Goal: Use online tool/utility: Utilize a website feature to perform a specific function

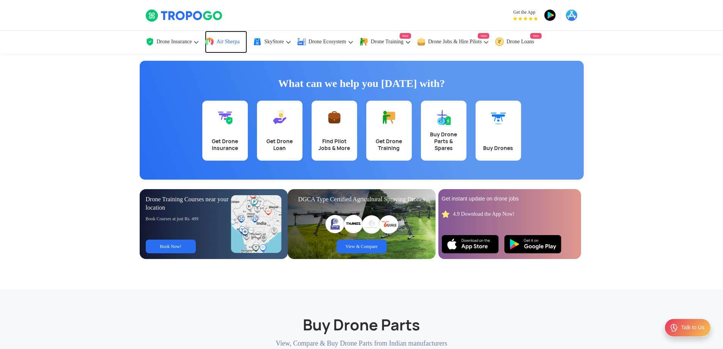
click at [234, 46] on link "Air Sherpa" at bounding box center [226, 42] width 42 height 22
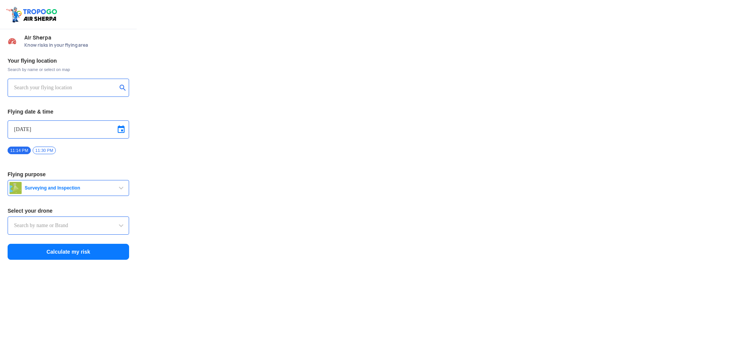
type input "Throttle Dopo"
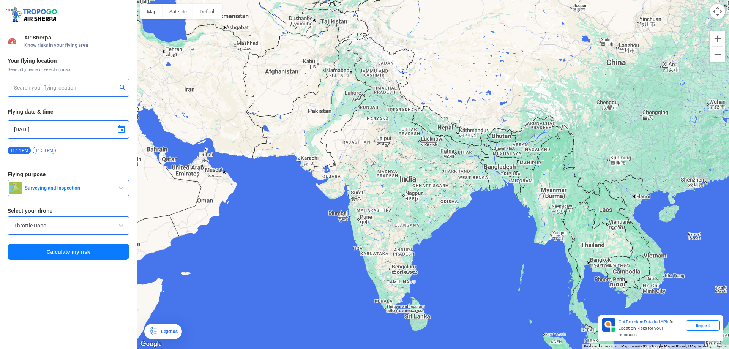
click at [72, 83] on input "text" at bounding box center [65, 87] width 103 height 9
click at [81, 88] on input "Zuari bri" at bounding box center [65, 87] width 103 height 9
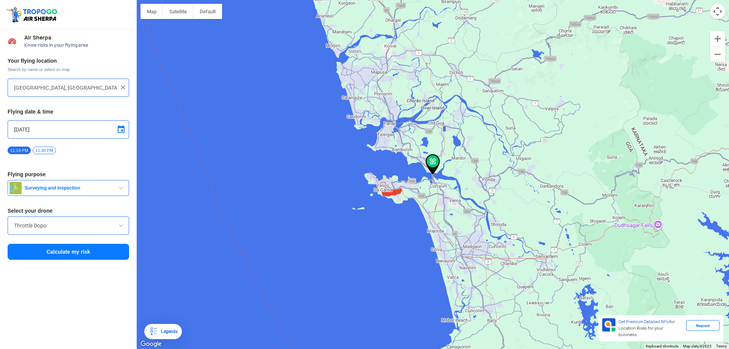
type input "2001, 14th B Cross Rd, Asha Township, Anagalapura, Bengaluru, Karnataka 560077,…"
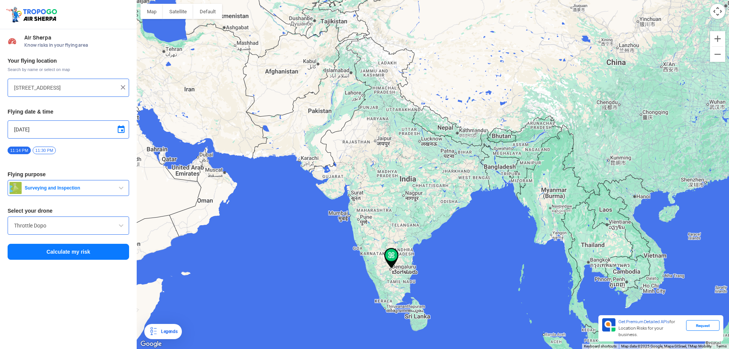
click at [82, 86] on input "2001, 14th B Cross Rd, Asha Township, Anagalapura, Bengaluru, Karnataka 560077,…" at bounding box center [65, 87] width 103 height 9
click at [117, 86] on div at bounding box center [68, 87] width 109 height 9
click at [120, 86] on img at bounding box center [123, 87] width 8 height 8
click at [68, 94] on div at bounding box center [68, 88] width 121 height 18
click at [66, 88] on input "text" at bounding box center [65, 87] width 103 height 9
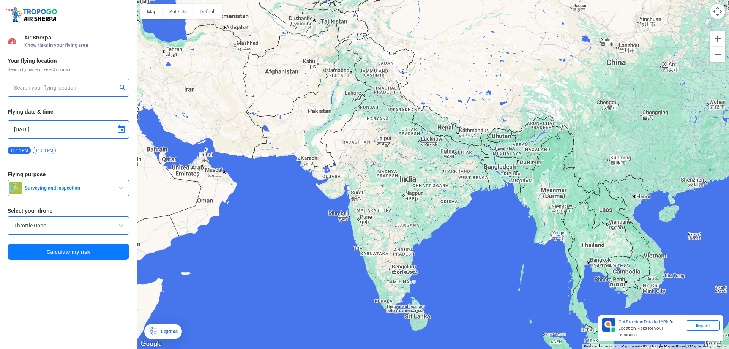
paste input "zuari bridge"
type input "Zuari Bridge, Edapally Panvel Highway, Agaçaim, Goa 403104, India"
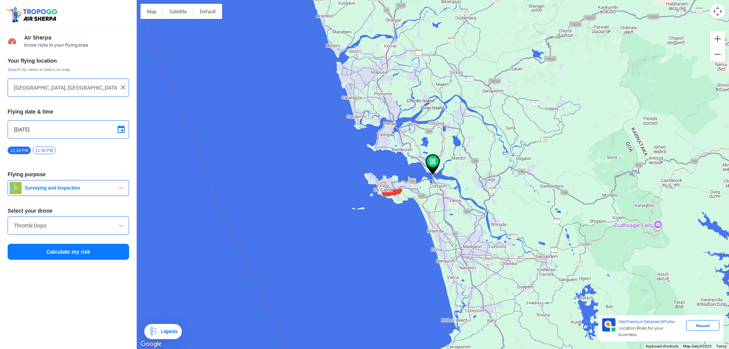
click at [118, 224] on span at bounding box center [120, 225] width 9 height 9
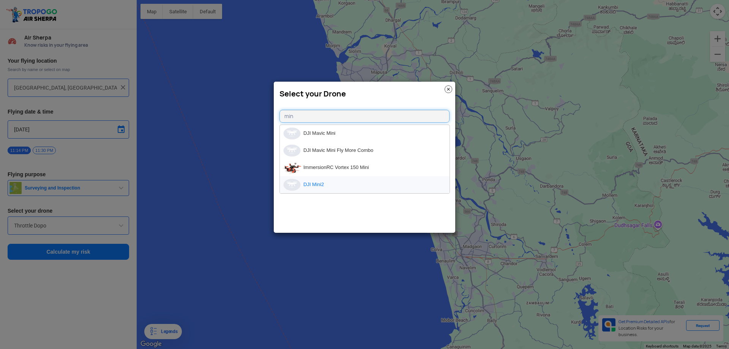
type input "min"
click at [318, 179] on li "DJI Mini2" at bounding box center [365, 184] width 170 height 17
type input "DJI Mini2"
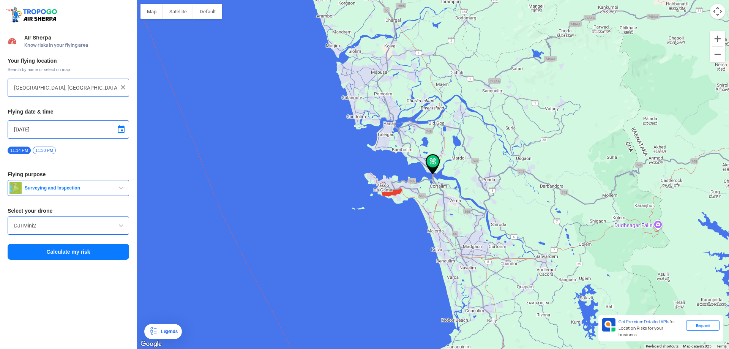
click at [98, 252] on button "Calculate my risk" at bounding box center [68, 252] width 121 height 16
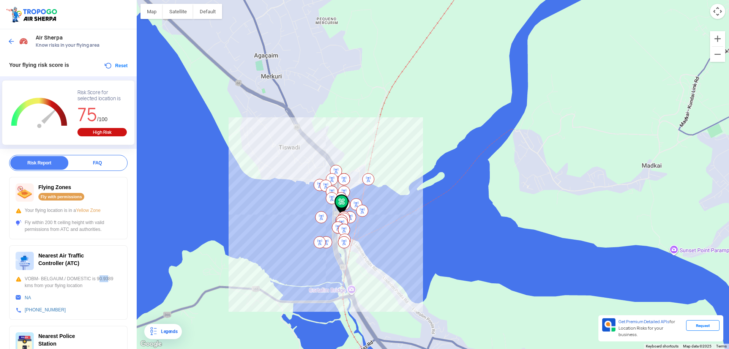
drag, startPoint x: 94, startPoint y: 275, endPoint x: 104, endPoint y: 277, distance: 10.0
click at [104, 277] on div "VOBM- BELGAUM./ DOMESTIC is 90.9389 kms from your flying location" at bounding box center [68, 282] width 105 height 14
click at [109, 284] on div "VOBM- BELGAUM./ DOMESTIC is 90.9389 kms from your flying location" at bounding box center [68, 282] width 105 height 14
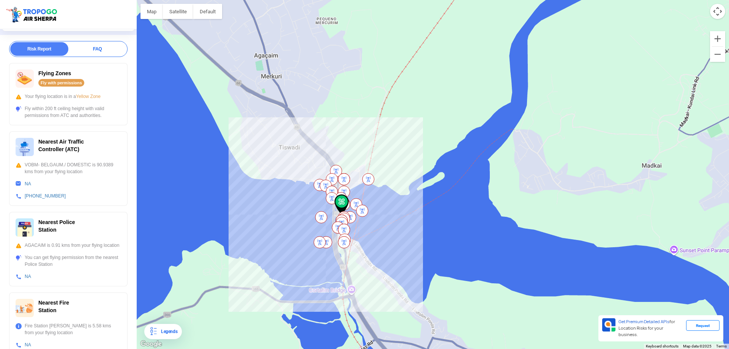
scroll to position [152, 0]
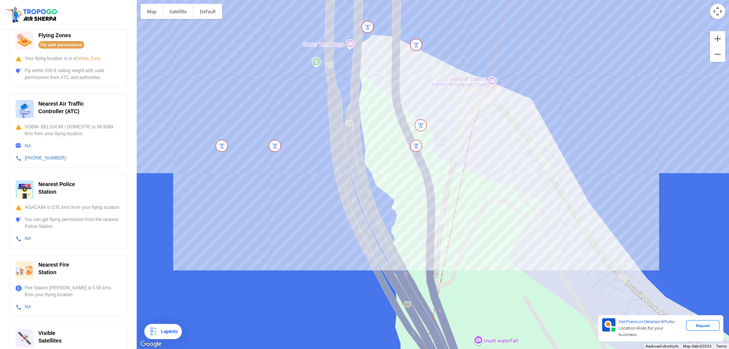
click at [222, 146] on img at bounding box center [222, 146] width 12 height 12
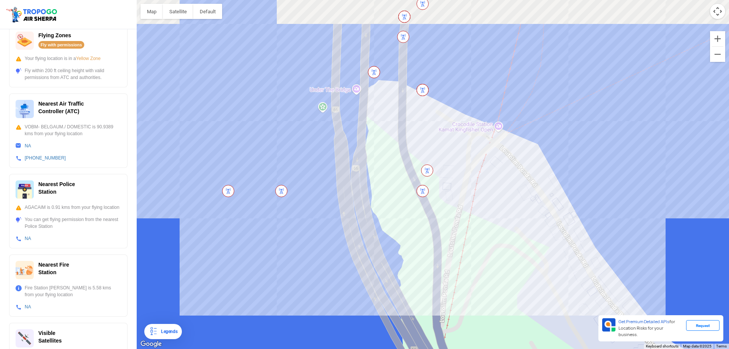
drag, startPoint x: 237, startPoint y: 179, endPoint x: 245, endPoint y: 230, distance: 51.2
click at [245, 231] on div at bounding box center [433, 174] width 592 height 349
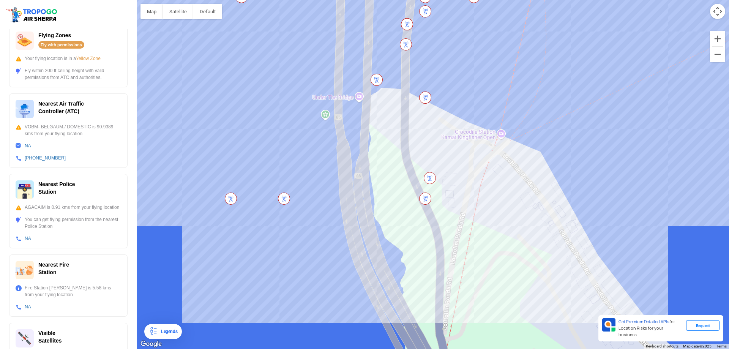
click at [286, 196] on img at bounding box center [284, 198] width 12 height 12
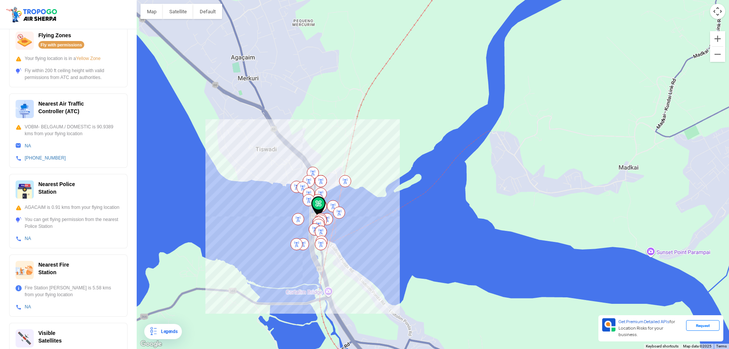
drag, startPoint x: 323, startPoint y: 197, endPoint x: 326, endPoint y: 211, distance: 13.6
click at [326, 211] on img at bounding box center [318, 206] width 14 height 20
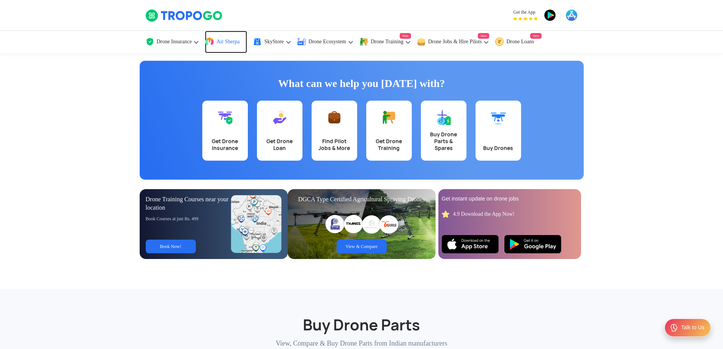
click at [226, 35] on link "Air Sherpa" at bounding box center [226, 42] width 42 height 22
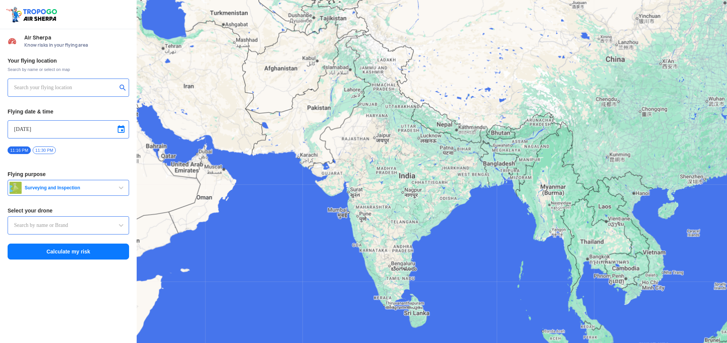
click at [85, 94] on div at bounding box center [68, 88] width 121 height 18
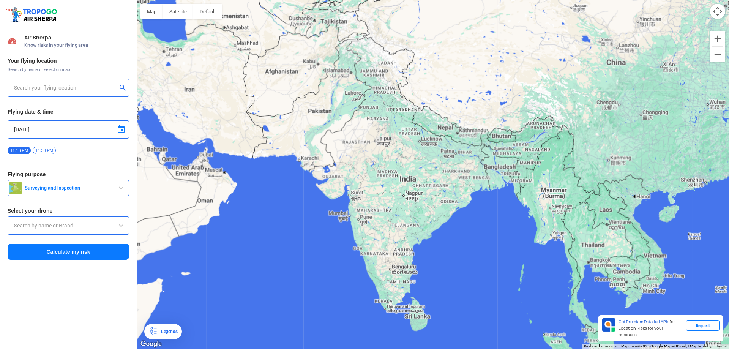
click at [83, 87] on input "text" at bounding box center [65, 87] width 103 height 9
type input "2001, 14th B Cross Rd, Asha Township, Anagalapura, Bengaluru, Karnataka 560077,…"
type input "Throttle Dopo"
type input "2001, 14th B Cross Rd, Asha Township, Anagalapura, Bengaluru, Karnataka 560077,…"
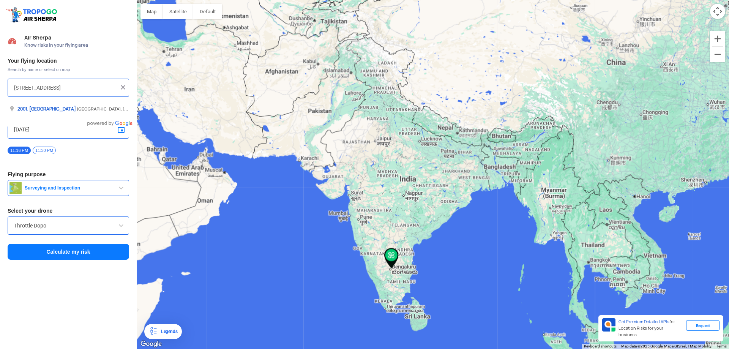
click at [121, 88] on img at bounding box center [123, 87] width 8 height 8
click at [80, 92] on input "text" at bounding box center [65, 87] width 103 height 9
type input "Butterfly Beach Rd, Devalkajjan, Goa 403702, India"
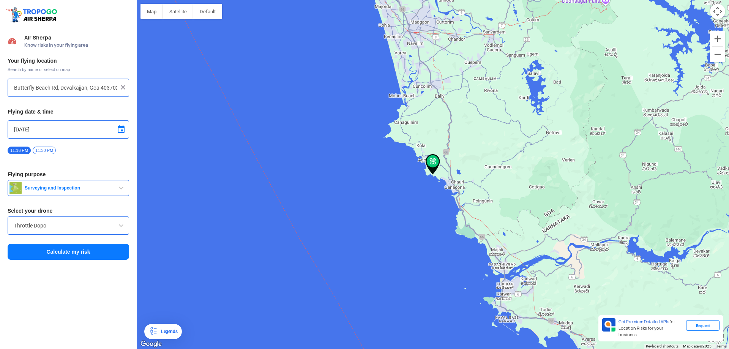
click at [95, 224] on input "Throttle Dopo" at bounding box center [68, 225] width 109 height 9
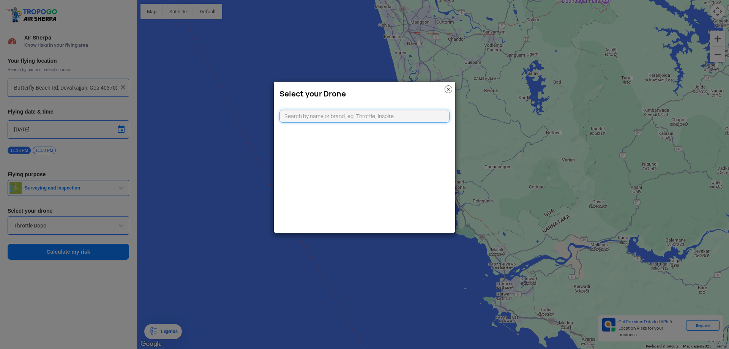
click at [307, 118] on input "text" at bounding box center [364, 116] width 170 height 13
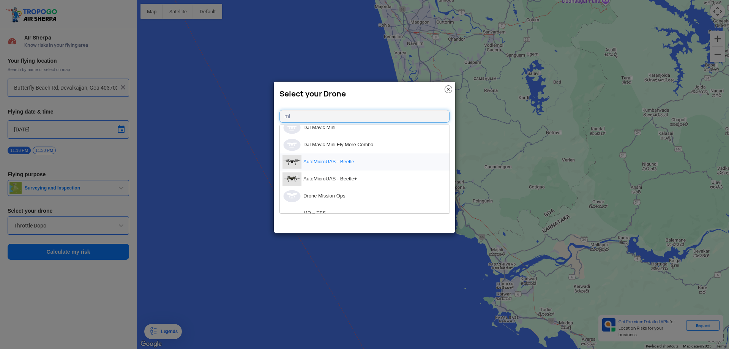
scroll to position [190, 0]
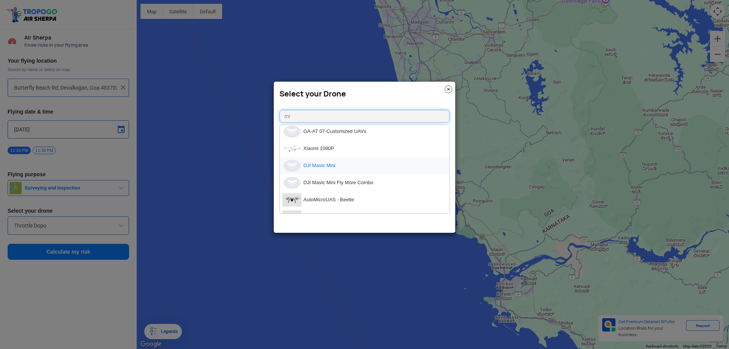
type input "m"
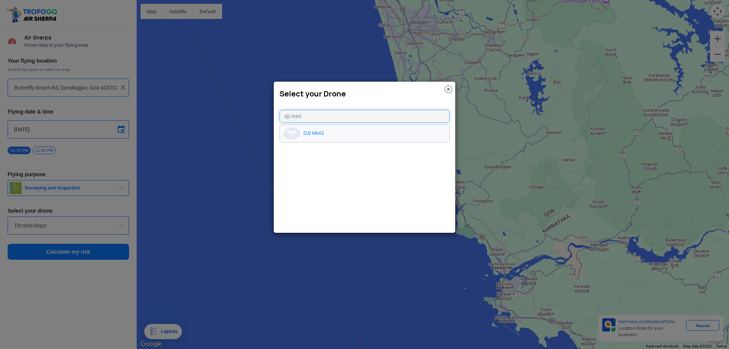
type input "dji mini"
click at [336, 136] on li "DJI Mini2" at bounding box center [365, 133] width 170 height 17
type input "DJI Mini2"
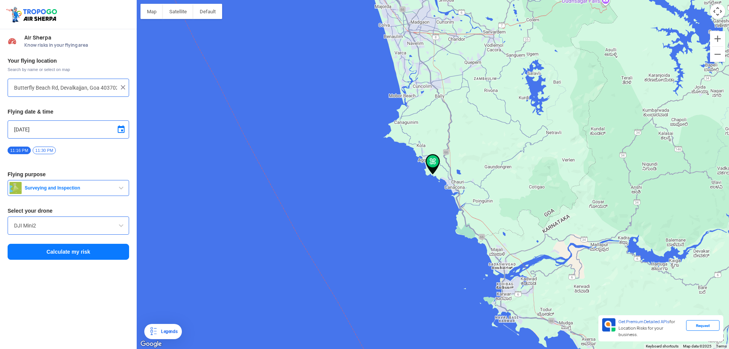
click at [90, 246] on button "Calculate my risk" at bounding box center [68, 252] width 121 height 16
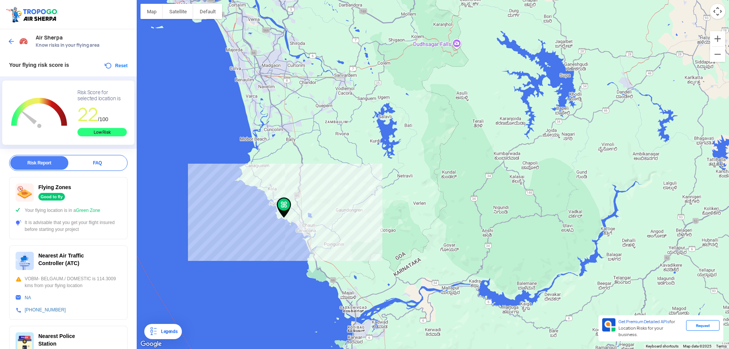
drag, startPoint x: 292, startPoint y: 208, endPoint x: 267, endPoint y: 260, distance: 57.2
click at [277, 218] on img at bounding box center [284, 207] width 14 height 20
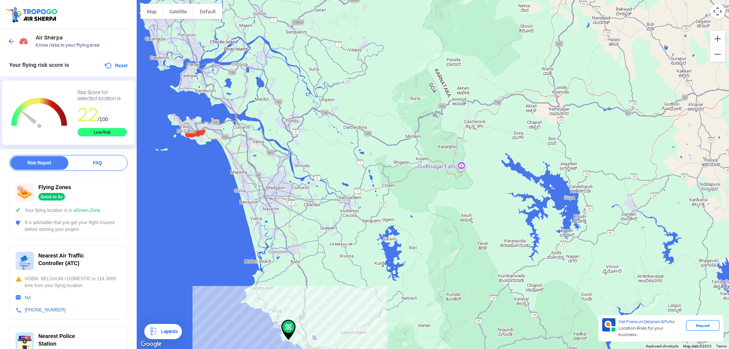
drag, startPoint x: 269, startPoint y: 211, endPoint x: 285, endPoint y: 238, distance: 30.8
click at [285, 238] on div at bounding box center [433, 174] width 592 height 349
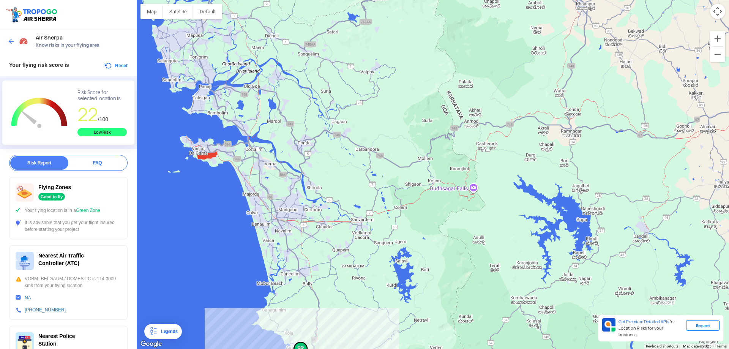
drag, startPoint x: 274, startPoint y: 181, endPoint x: 277, endPoint y: 233, distance: 52.5
click at [278, 219] on div at bounding box center [433, 174] width 592 height 349
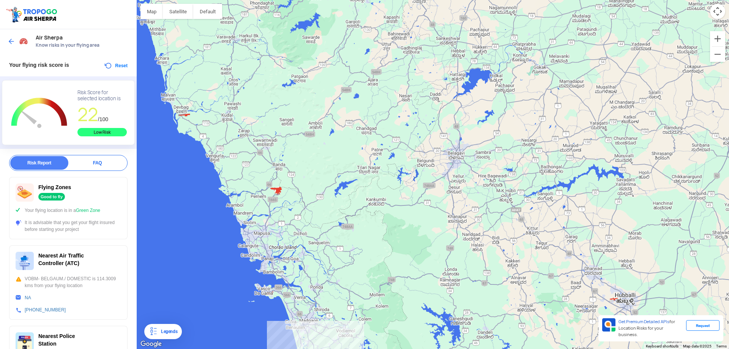
drag, startPoint x: 274, startPoint y: 156, endPoint x: 305, endPoint y: 201, distance: 54.9
click at [305, 201] on div at bounding box center [433, 174] width 592 height 349
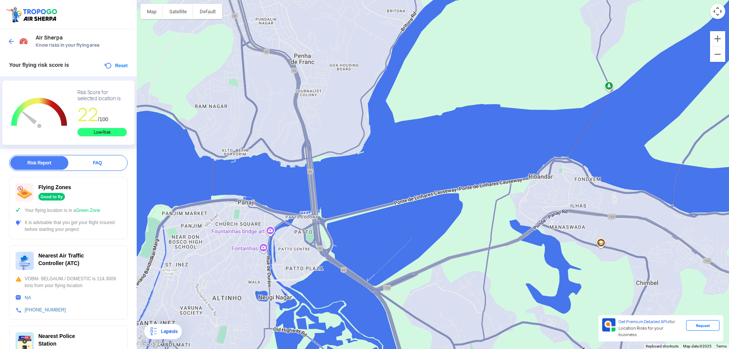
click at [258, 251] on div at bounding box center [433, 174] width 592 height 349
click at [260, 255] on div "Fontainhas Fontainhas Fontainhas (quarter), Altinho Panaji, Goa 403001 View on …" at bounding box center [433, 174] width 592 height 349
click at [227, 252] on div "Fontainhas Fontainhas Fontainhas (quarter), Altinho Panaji, Goa 403001 View on …" at bounding box center [433, 174] width 592 height 349
click at [12, 37] on div at bounding box center [19, 42] width 22 height 14
click at [14, 40] on img at bounding box center [12, 42] width 8 height 8
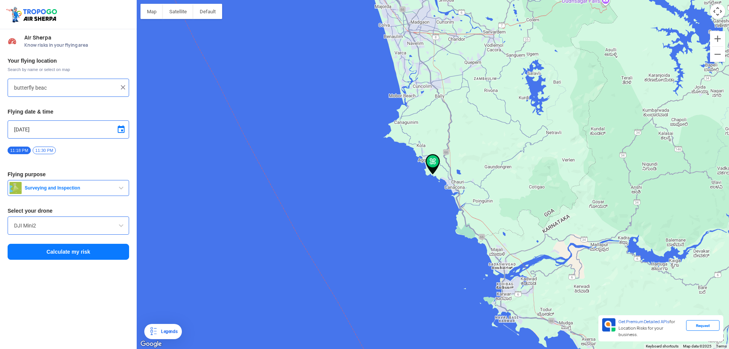
type input "Butterfly Beach Rd, Devalkajjan, Goa 403702, India"
click at [123, 89] on img at bounding box center [123, 87] width 8 height 8
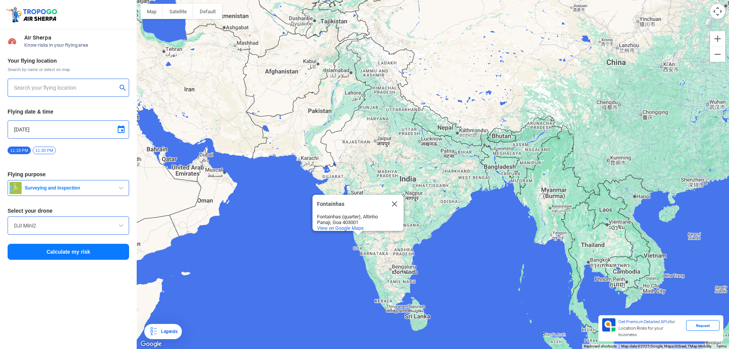
click at [71, 88] on input "text" at bounding box center [65, 87] width 103 height 9
click at [59, 90] on input "fontain" at bounding box center [65, 87] width 103 height 9
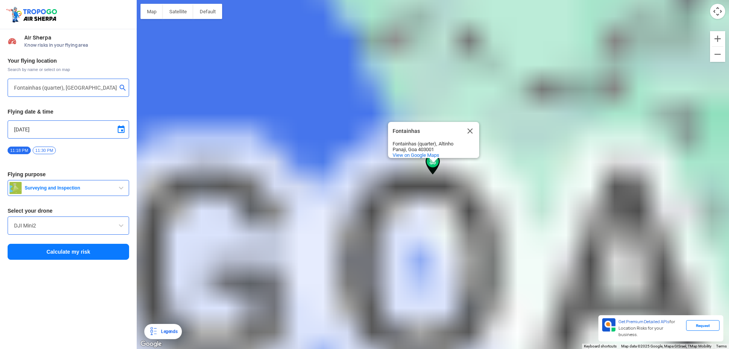
type input "Fontainhas (quarter), ऑटिन्हो, Panaji, Goa 403001, India"
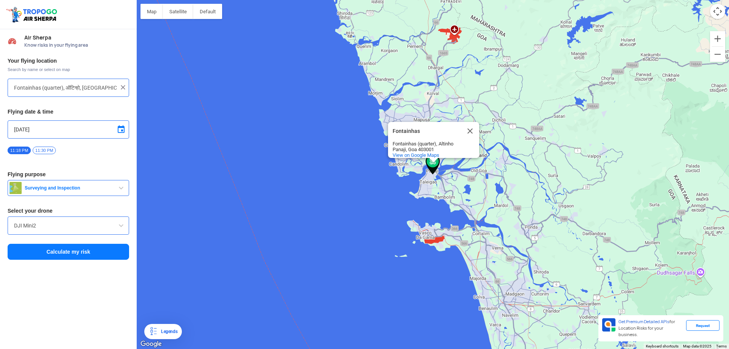
click at [73, 248] on button "Calculate my risk" at bounding box center [68, 252] width 121 height 16
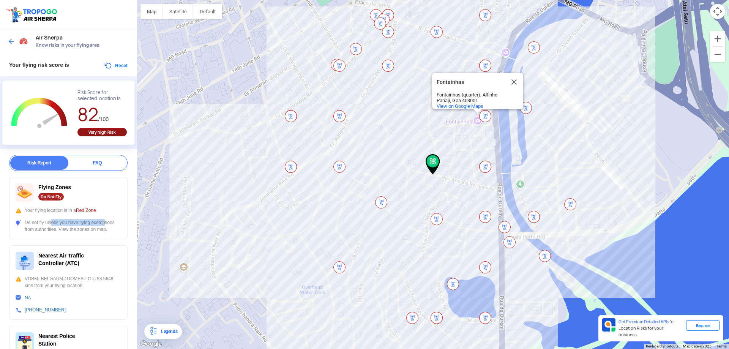
drag, startPoint x: 49, startPoint y: 219, endPoint x: 102, endPoint y: 219, distance: 53.1
click at [102, 219] on div "Flying Zones Do Not Fly Your flying location is in a Red Zone Do not fly unless…" at bounding box center [68, 208] width 118 height 62
click at [102, 221] on div "Do not fly unless you have flying exemptions from authorities. View the zones o…" at bounding box center [68, 226] width 105 height 14
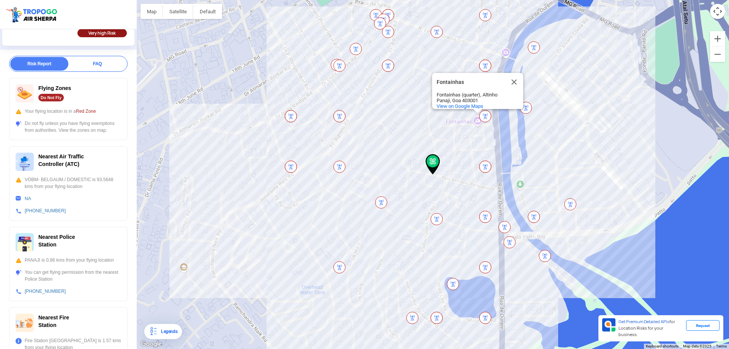
scroll to position [0, 0]
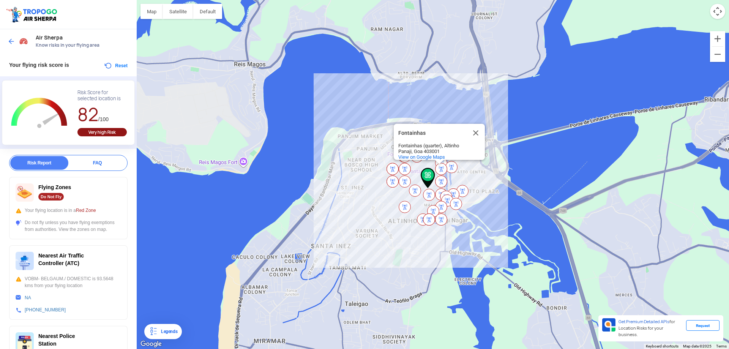
click at [13, 42] on img at bounding box center [12, 42] width 8 height 8
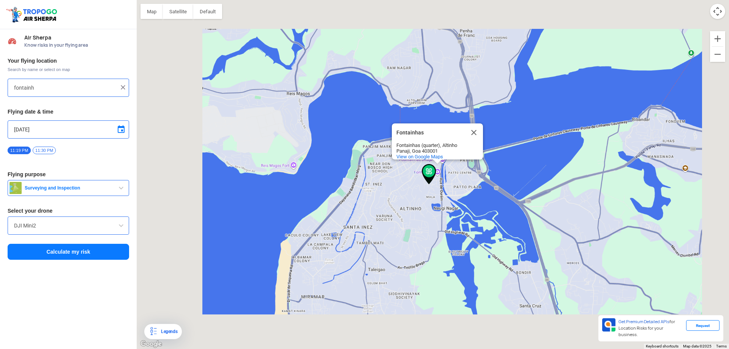
type input "Fontainhas (quarter), ऑटिन्हो, Panaji, Goa 403001, India"
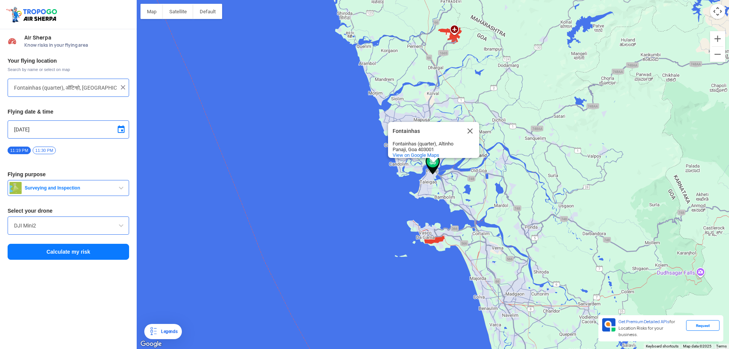
click at [119, 89] on div at bounding box center [68, 87] width 109 height 9
click at [123, 85] on img at bounding box center [123, 87] width 8 height 8
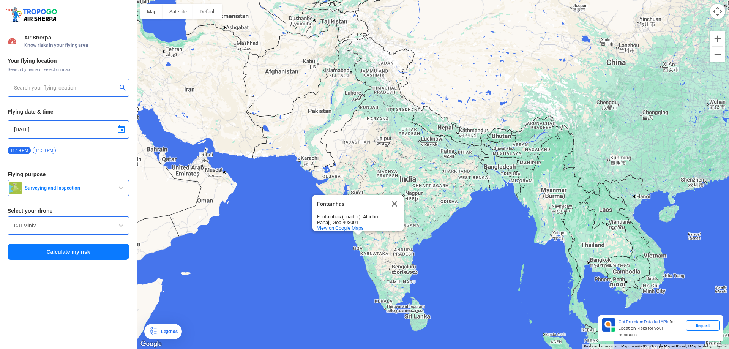
click at [77, 87] on input "text" at bounding box center [65, 87] width 103 height 9
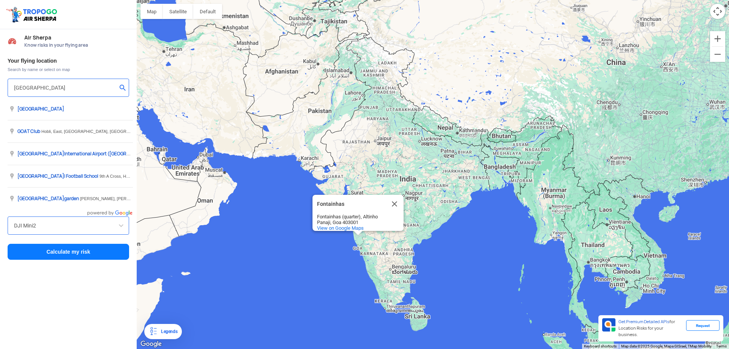
type input "23, Bandoli, Goa 403706, India"
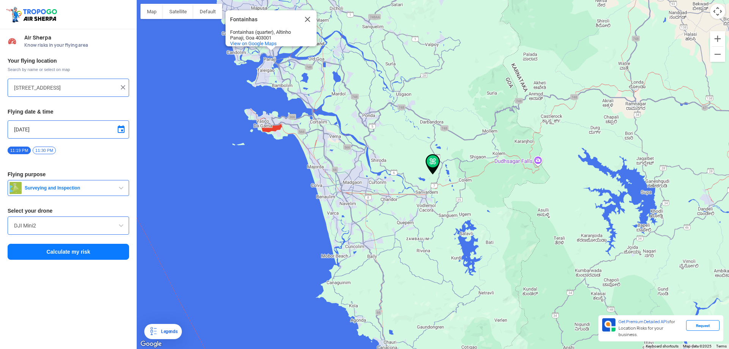
click at [14, 255] on button "Calculate my risk" at bounding box center [68, 252] width 121 height 16
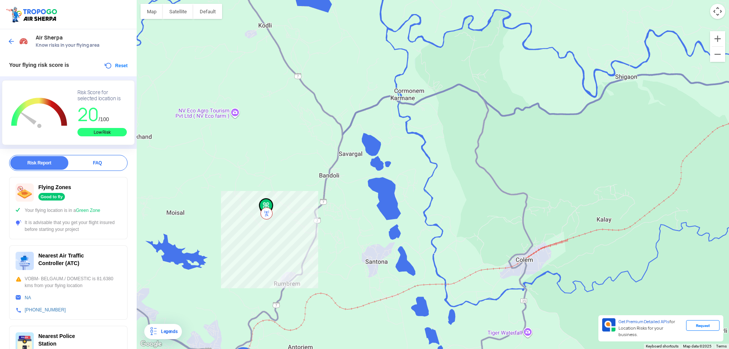
drag, startPoint x: 228, startPoint y: 203, endPoint x: 287, endPoint y: 204, distance: 59.6
click at [287, 204] on div "Fontainhas Fontainhas Fontainhas (quarter), Altinho Panaji, Goa 403001 View on …" at bounding box center [433, 174] width 592 height 349
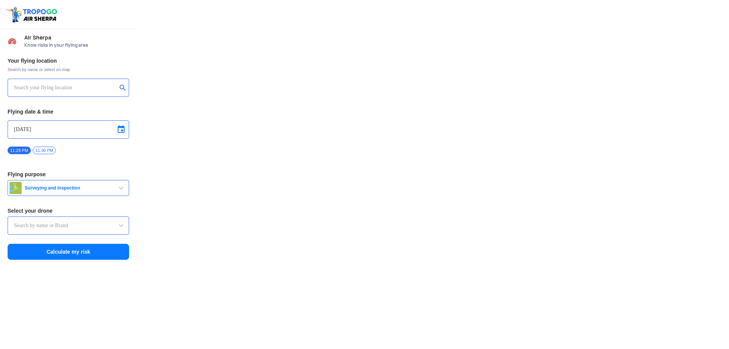
type input "Asteria A200"
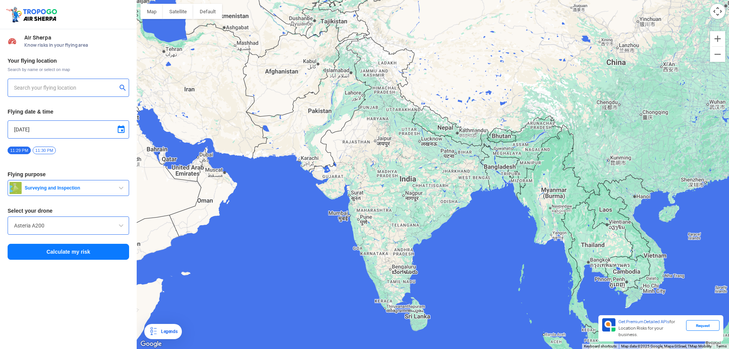
click at [41, 77] on div "Your flying location Search by name or select on map Flying date & time [DATE] …" at bounding box center [68, 159] width 137 height 211
click at [41, 86] on input "text" at bounding box center [65, 87] width 103 height 9
type input "[STREET_ADDRESS]"
click at [49, 82] on div "[STREET_ADDRESS]" at bounding box center [68, 88] width 121 height 18
click at [122, 88] on img at bounding box center [123, 87] width 8 height 8
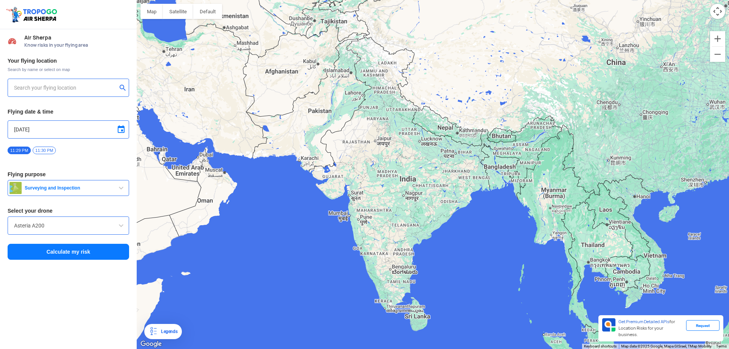
click at [51, 94] on div at bounding box center [68, 88] width 121 height 18
click at [50, 88] on input "text" at bounding box center [65, 87] width 103 height 9
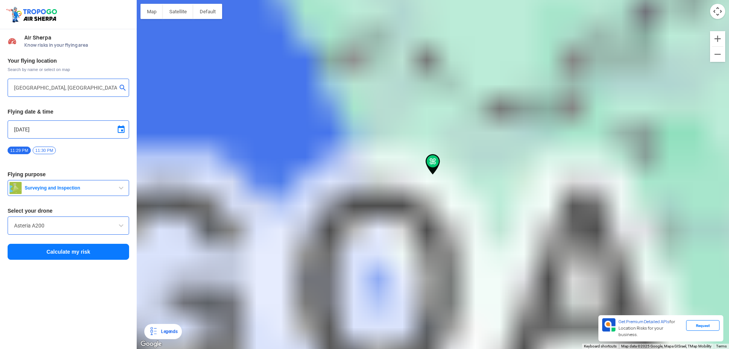
type input "[STREET_ADDRESS]"
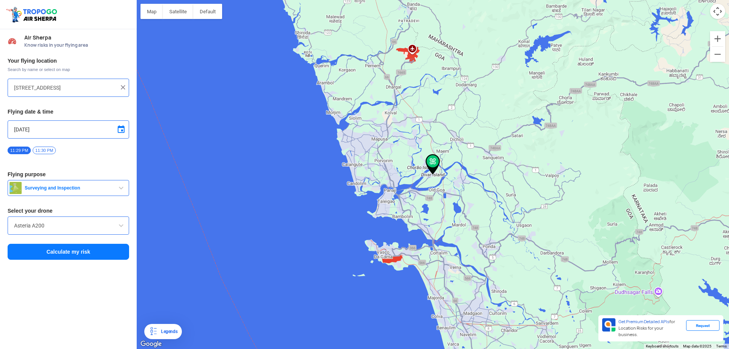
click at [46, 222] on input "Asteria A200" at bounding box center [68, 225] width 109 height 9
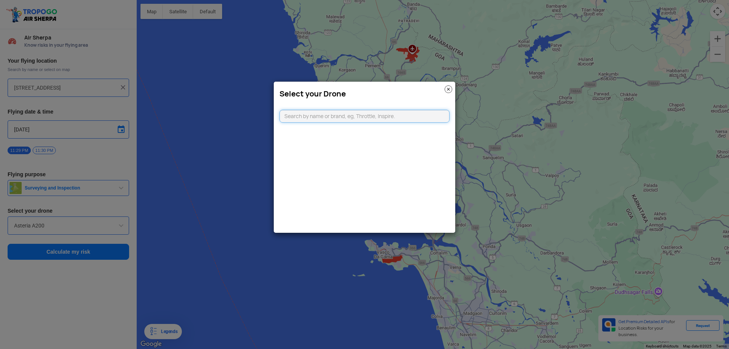
click at [309, 113] on input "text" at bounding box center [364, 116] width 170 height 13
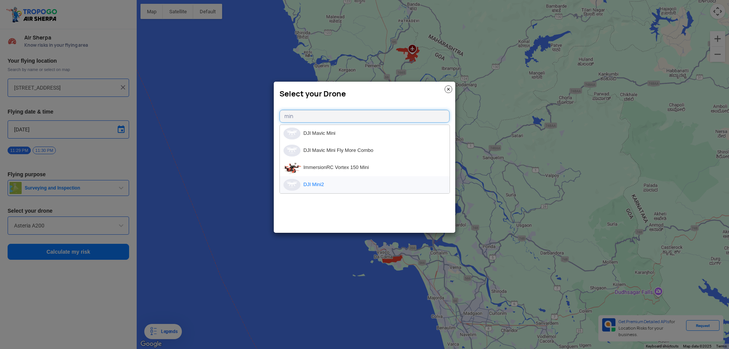
type input "min"
click at [323, 180] on li "DJI Mini2" at bounding box center [365, 184] width 170 height 17
type input "DJI Mini2"
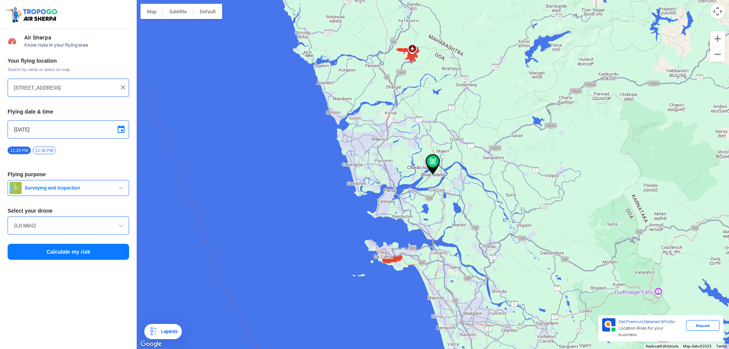
drag, startPoint x: 94, startPoint y: 255, endPoint x: 96, endPoint y: 260, distance: 5.1
click at [96, 258] on button "Calculate my risk" at bounding box center [68, 252] width 121 height 16
